Goal: Communication & Community: Share content

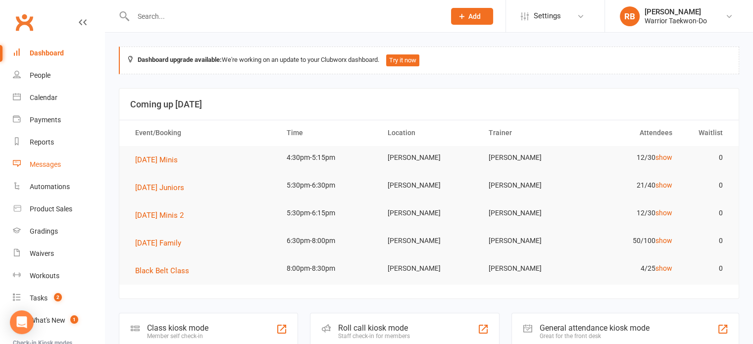
click at [52, 164] on div "Messages" at bounding box center [45, 164] width 31 height 8
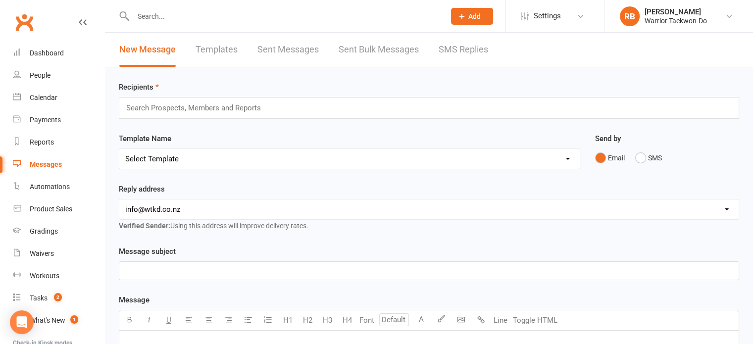
click at [245, 159] on select "Select Template [Email] We Miss You - 1st email [Email] Graduation from Junior …" at bounding box center [349, 159] width 460 height 20
select select "12"
click at [119, 149] on select "Select Template [Email] We Miss You - 1st email [Email] Graduation from Junior …" at bounding box center [349, 159] width 460 height 20
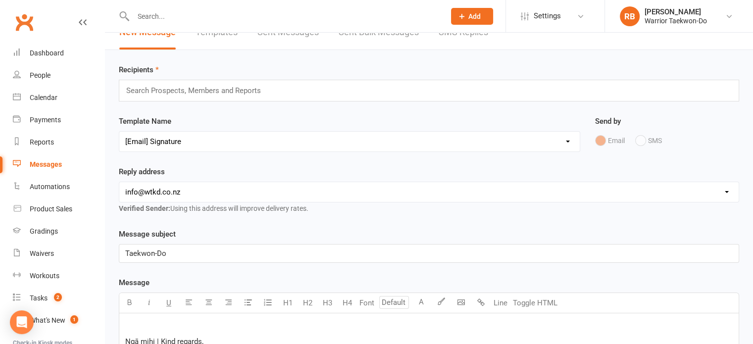
scroll to position [182, 0]
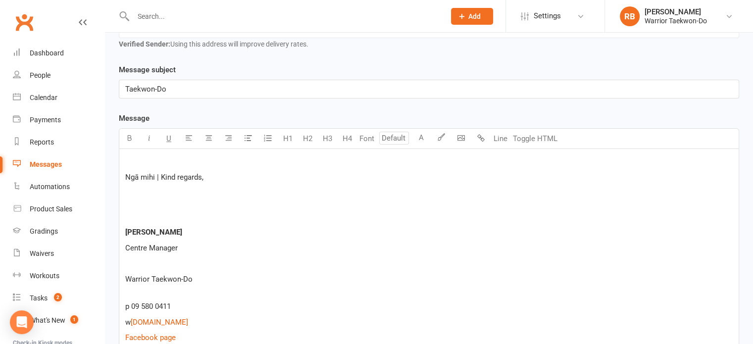
click at [188, 161] on p at bounding box center [428, 162] width 607 height 12
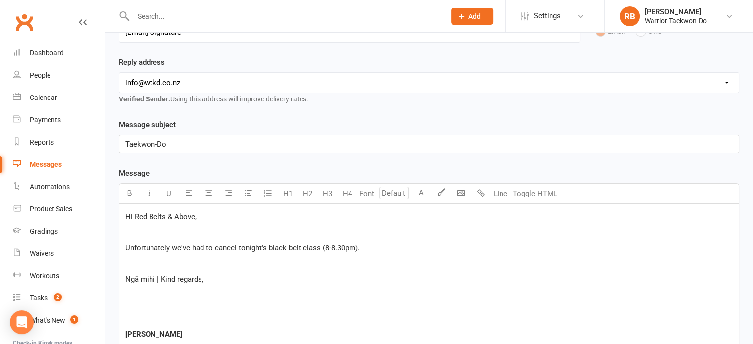
scroll to position [124, 0]
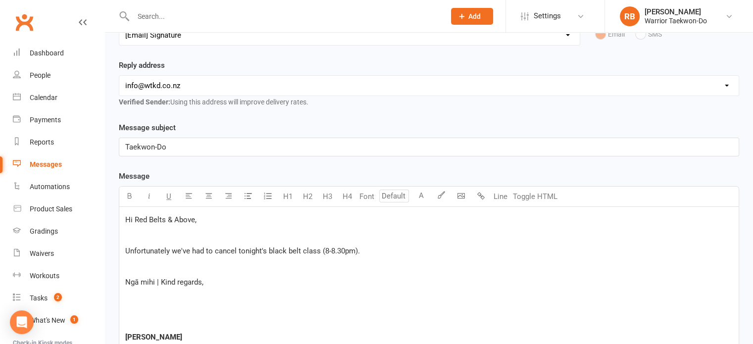
click at [229, 148] on p "Taekwon-Do" at bounding box center [428, 147] width 607 height 12
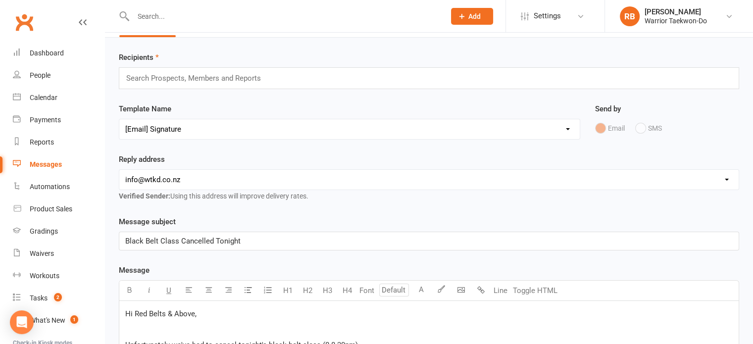
scroll to position [10, 0]
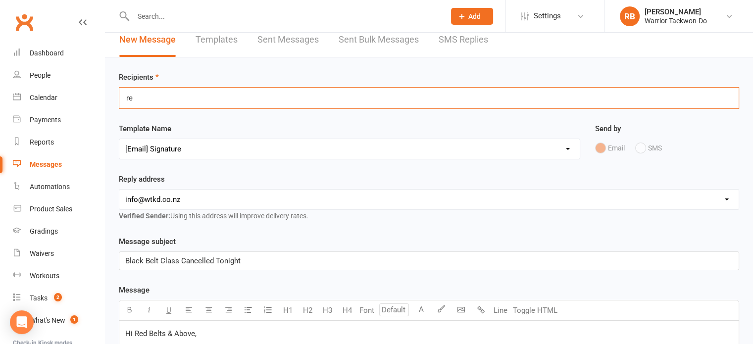
click at [220, 93] on div "re Search Prospects, Members and Reports" at bounding box center [429, 98] width 620 height 22
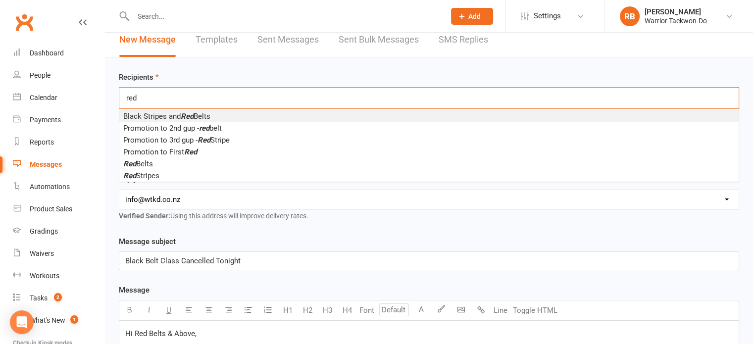
type input "red"
click at [198, 114] on span "Black Stripes and Red Belts" at bounding box center [166, 116] width 87 height 9
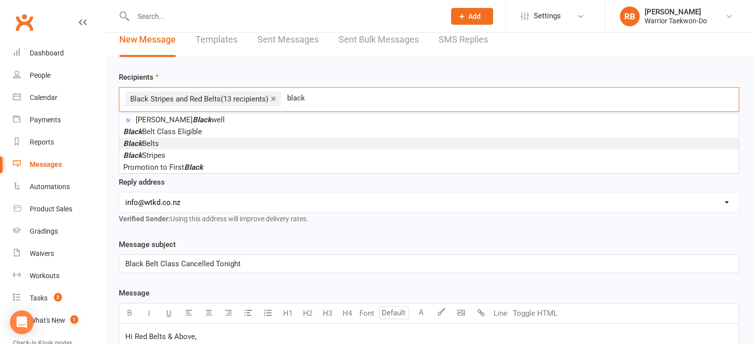
type input "black"
click at [178, 139] on li "Black Belts" at bounding box center [428, 144] width 619 height 12
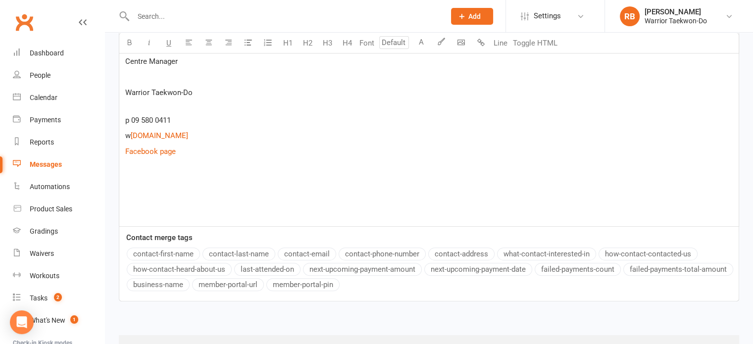
scroll to position [461, 0]
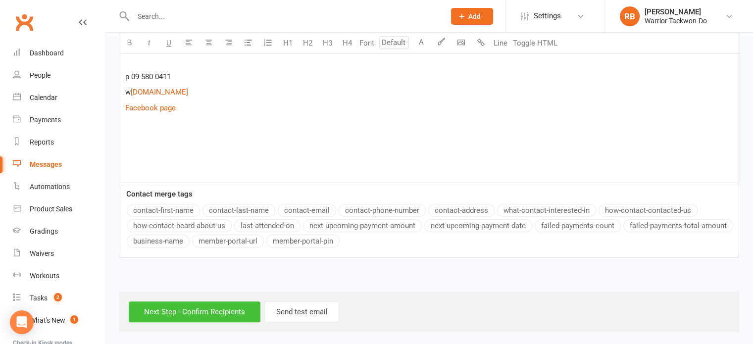
click at [218, 308] on input "Next Step - Confirm Recipients" at bounding box center [195, 311] width 132 height 21
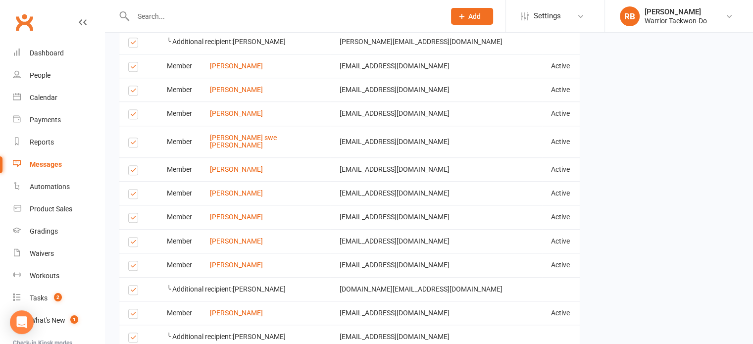
scroll to position [709, 0]
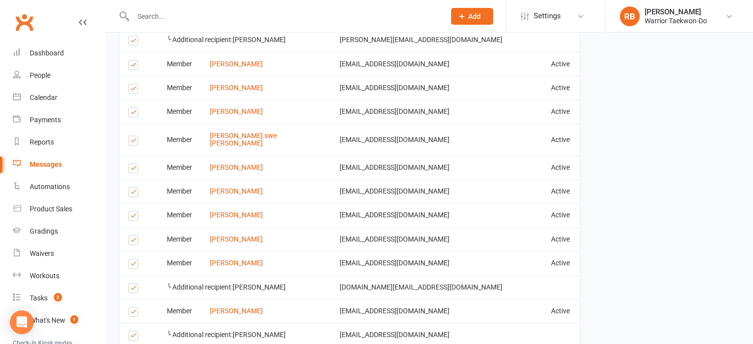
click at [132, 241] on label at bounding box center [134, 241] width 13 height 0
click at [132, 236] on input "checkbox" at bounding box center [131, 236] width 6 height 0
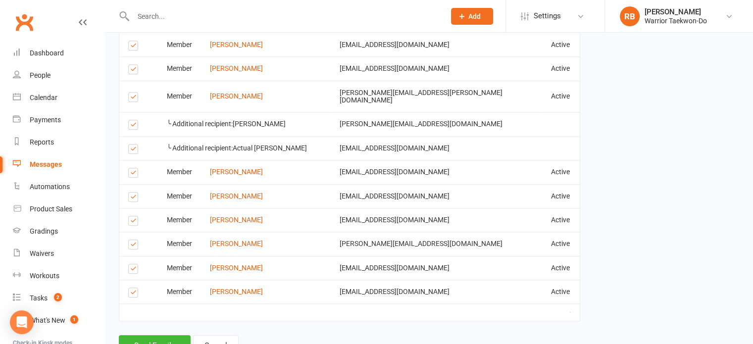
scroll to position [1031, 0]
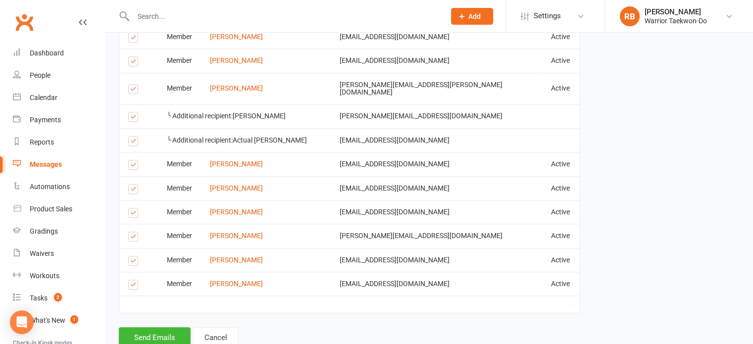
click at [132, 166] on label at bounding box center [134, 166] width 13 height 0
click at [132, 160] on input "checkbox" at bounding box center [131, 160] width 6 height 0
click at [133, 238] on label at bounding box center [134, 238] width 13 height 0
click at [133, 232] on input "checkbox" at bounding box center [131, 232] width 6 height 0
click at [133, 238] on label at bounding box center [134, 238] width 13 height 0
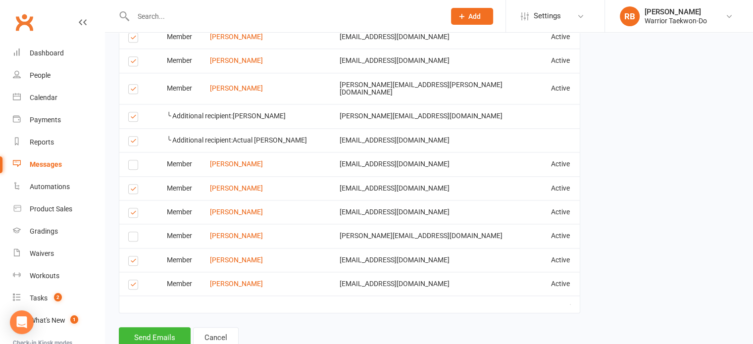
click at [133, 232] on input "checkbox" at bounding box center [131, 232] width 6 height 0
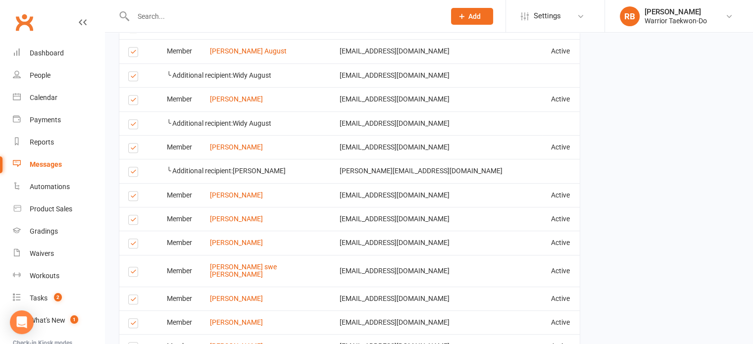
scroll to position [577, 0]
click at [132, 222] on label at bounding box center [134, 222] width 13 height 0
click at [132, 216] on input "checkbox" at bounding box center [131, 216] width 6 height 0
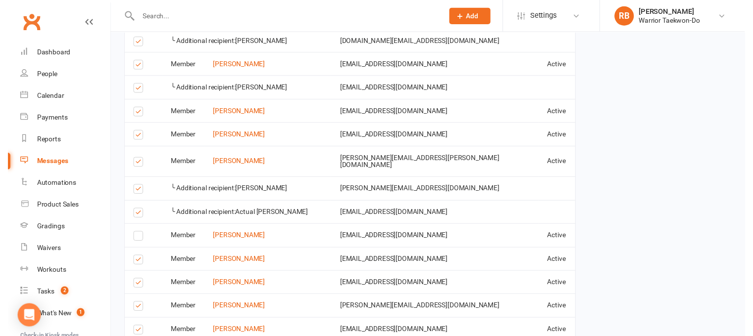
scroll to position [1044, 0]
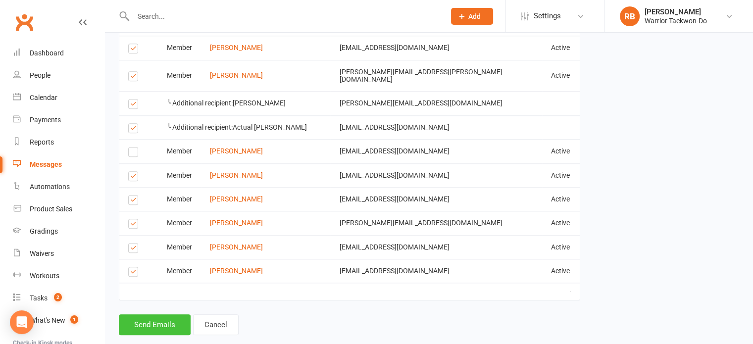
click at [164, 314] on button "Send Emails" at bounding box center [155, 324] width 72 height 21
